Goal: Information Seeking & Learning: Learn about a topic

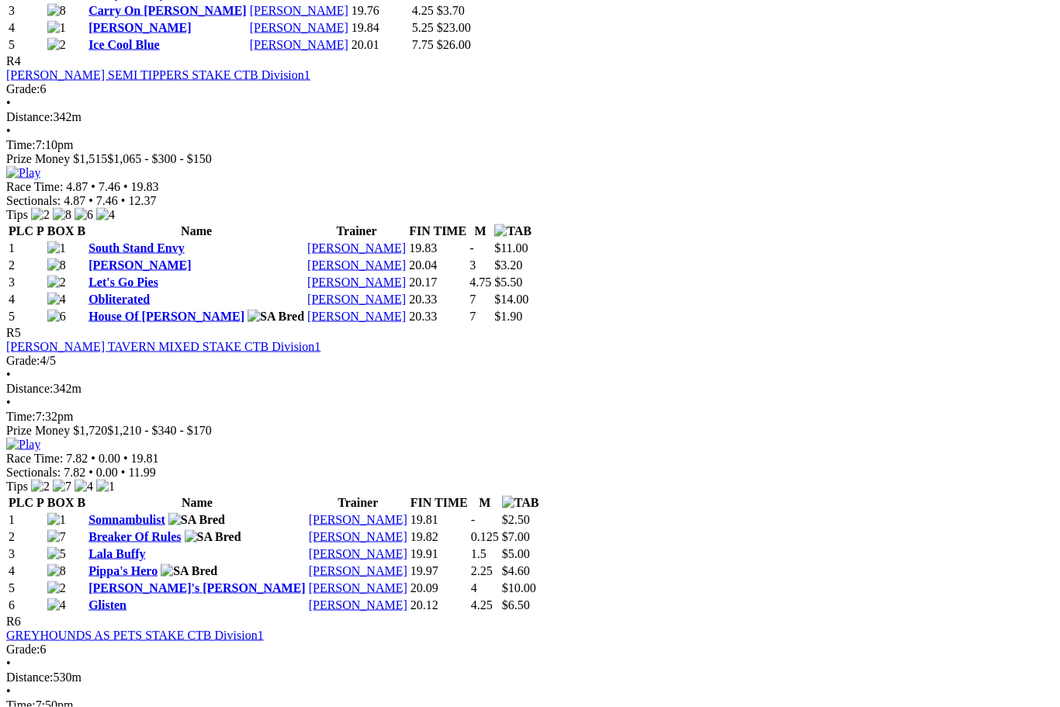
scroll to position [1612, 0]
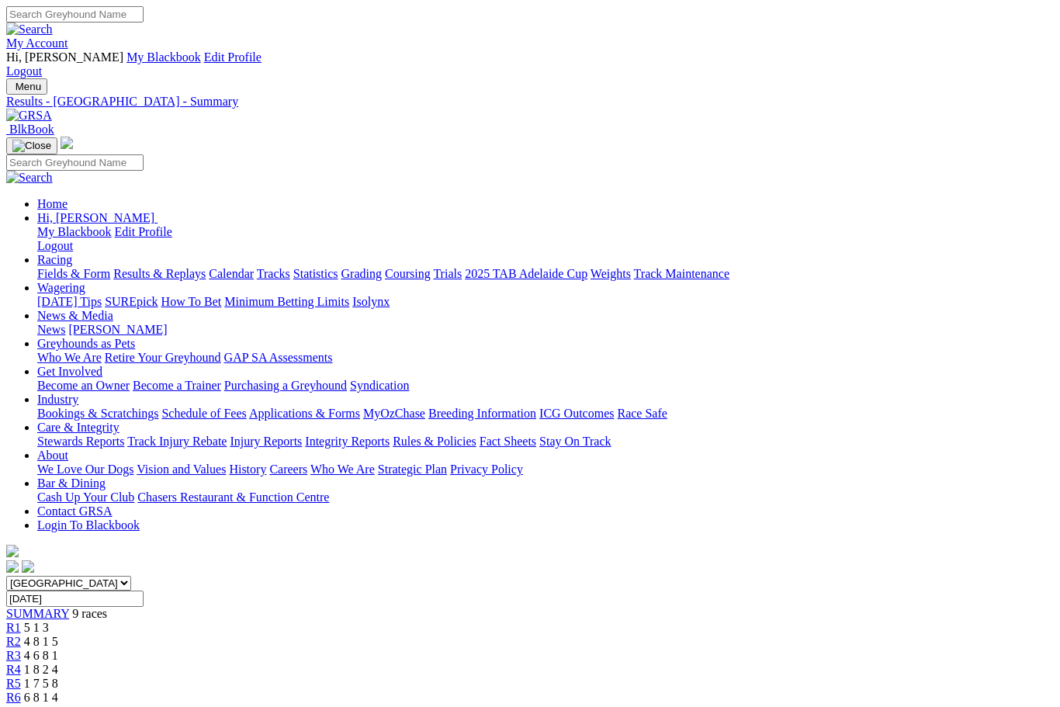
click at [52, 109] on img at bounding box center [29, 116] width 46 height 14
